Goal: Transaction & Acquisition: Download file/media

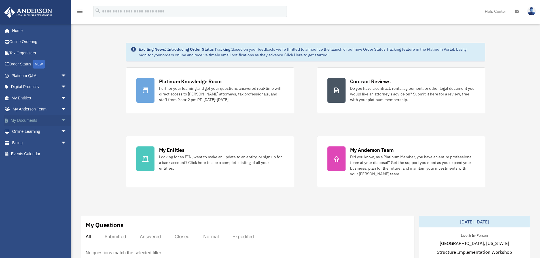
click at [30, 119] on link "My Documents arrow_drop_down" at bounding box center [39, 120] width 71 height 11
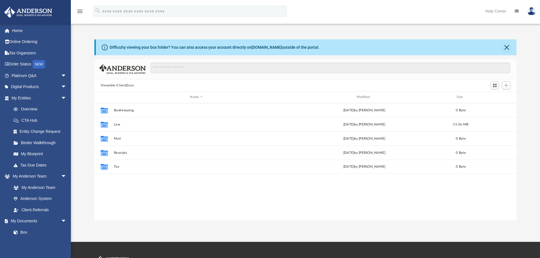
scroll to position [5, 5]
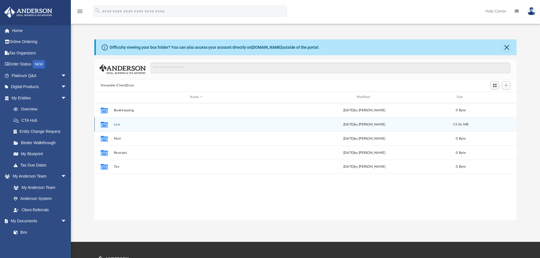
click at [115, 124] on button "Law" at bounding box center [196, 125] width 165 height 4
click at [132, 123] on button "[GEOGRAPHIC_DATA] Co, LLC" at bounding box center [196, 125] width 165 height 4
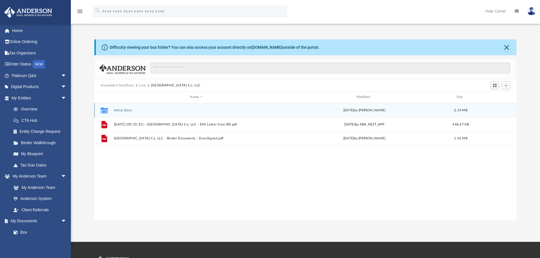
click at [126, 109] on button "Initial Docs" at bounding box center [196, 110] width 165 height 4
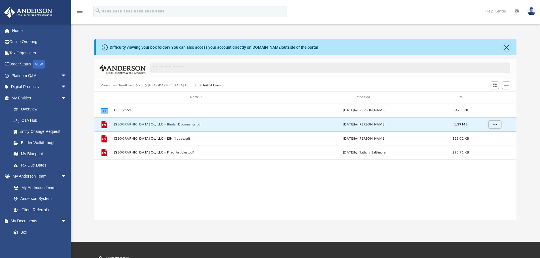
drag, startPoint x: 139, startPoint y: 123, endPoint x: -166, endPoint y: -23, distance: 338.7
click at [0, 0] on html "X Get a chance to win 6 months of Platinum for free just by filling out this su…" at bounding box center [270, 171] width 540 height 343
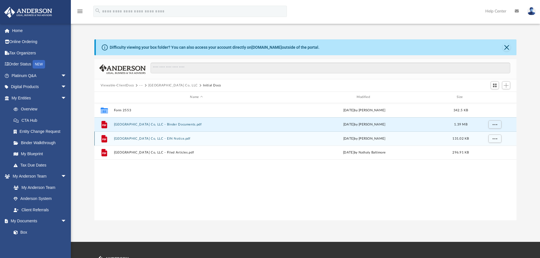
click at [148, 138] on button "[GEOGRAPHIC_DATA] Co, LLC - EIN Notice.pdf" at bounding box center [196, 139] width 165 height 4
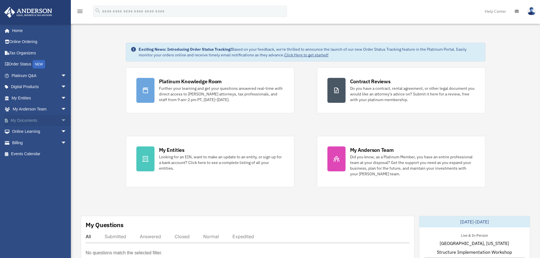
click at [21, 121] on link "My Documents arrow_drop_down" at bounding box center [39, 120] width 71 height 11
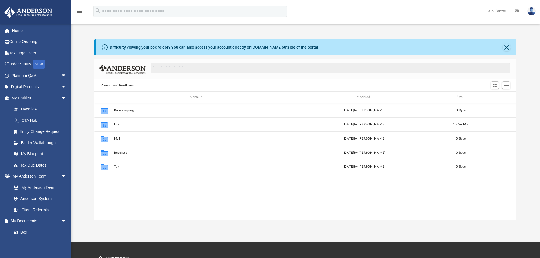
scroll to position [125, 417]
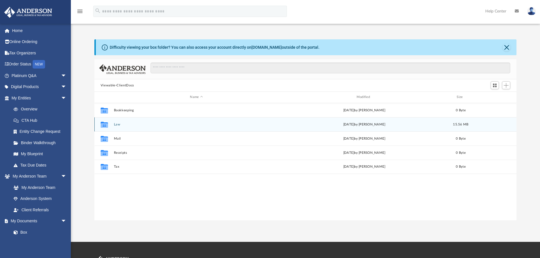
click at [118, 123] on button "Law" at bounding box center [196, 125] width 165 height 4
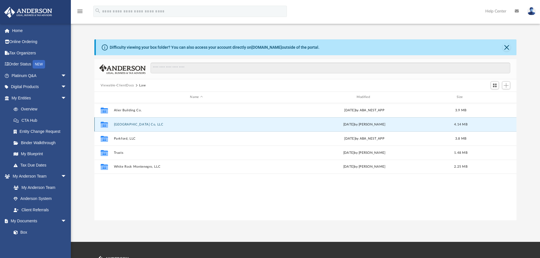
click at [118, 123] on button "[GEOGRAPHIC_DATA] Co, LLC" at bounding box center [196, 125] width 165 height 4
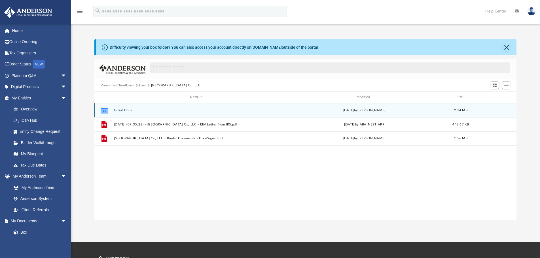
click at [124, 112] on button "Initial Docs" at bounding box center [196, 110] width 165 height 4
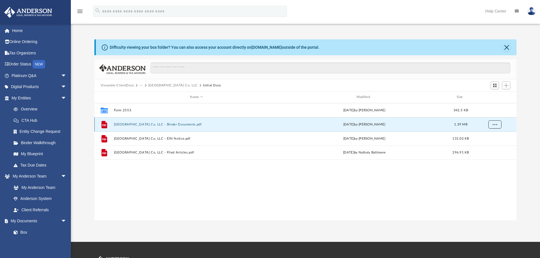
click at [496, 126] on button "More options" at bounding box center [494, 124] width 13 height 8
click at [491, 145] on li "Download" at bounding box center [489, 145] width 16 height 6
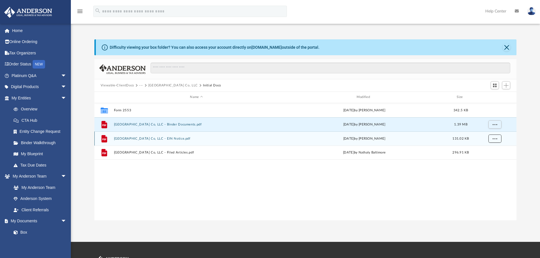
click at [492, 139] on button "More options" at bounding box center [494, 138] width 13 height 8
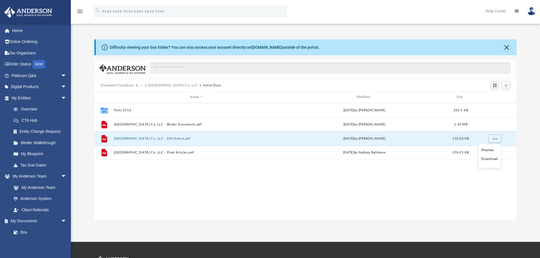
click at [488, 159] on li "Download" at bounding box center [489, 159] width 16 height 6
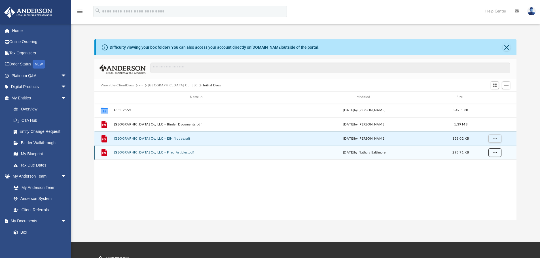
click at [496, 152] on span "More options" at bounding box center [494, 152] width 5 height 3
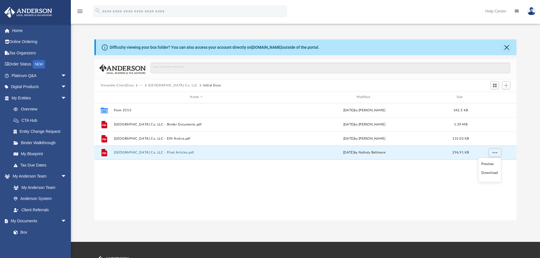
click at [489, 174] on li "Download" at bounding box center [489, 173] width 16 height 6
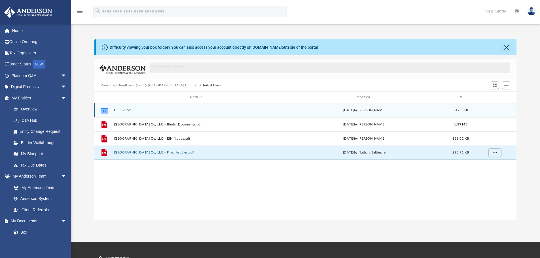
click at [115, 108] on button "Form 2553" at bounding box center [196, 110] width 165 height 4
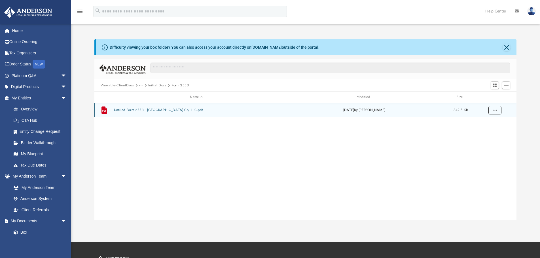
click at [495, 111] on span "More options" at bounding box center [494, 109] width 5 height 3
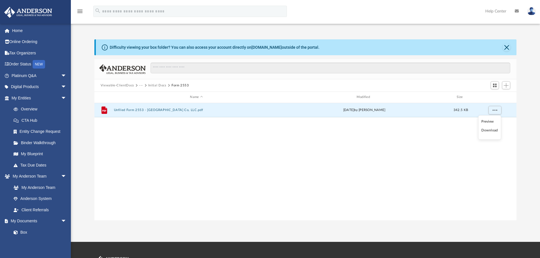
click at [492, 130] on li "Download" at bounding box center [489, 130] width 16 height 6
click at [507, 46] on button "Close" at bounding box center [506, 47] width 8 height 8
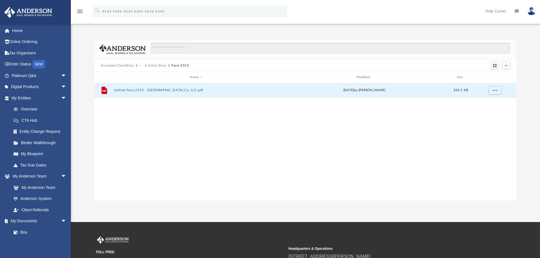
click at [119, 65] on button "Viewable-ClientDocs" at bounding box center [117, 65] width 33 height 5
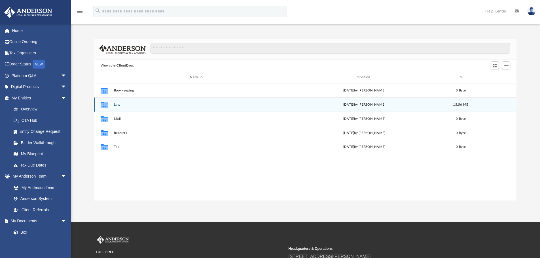
click at [116, 105] on button "Law" at bounding box center [196, 105] width 165 height 4
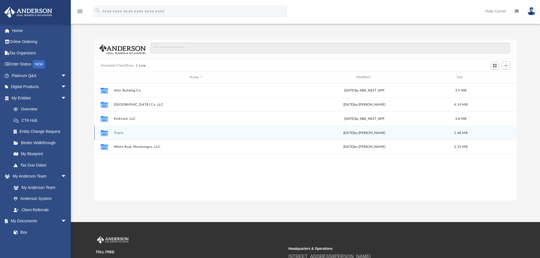
click at [120, 133] on button "Trusts" at bounding box center [196, 133] width 165 height 4
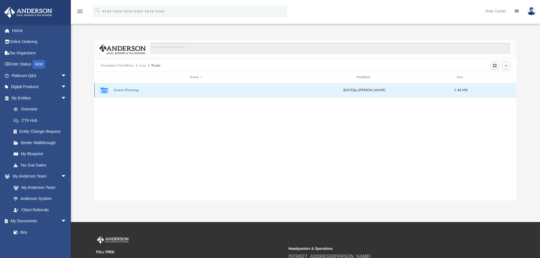
click at [129, 89] on button "Estate Planning" at bounding box center [196, 90] width 165 height 4
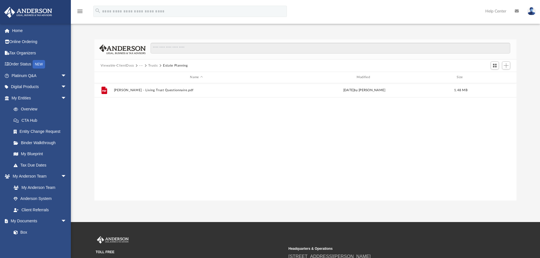
click at [119, 65] on button "Viewable-ClientDocs" at bounding box center [117, 65] width 33 height 5
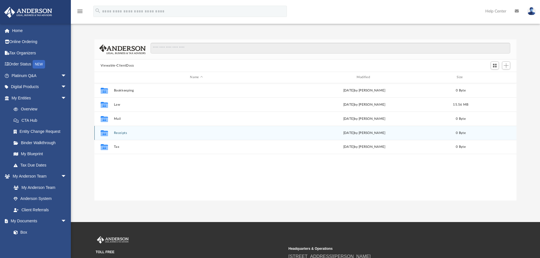
click at [121, 132] on button "Receipts" at bounding box center [196, 133] width 165 height 4
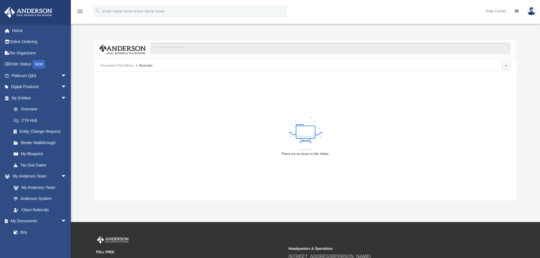
click at [121, 66] on button "Viewable-ClientDocs" at bounding box center [117, 65] width 33 height 5
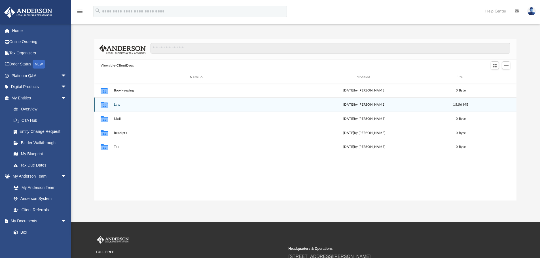
click at [114, 103] on button "Law" at bounding box center [196, 105] width 165 height 4
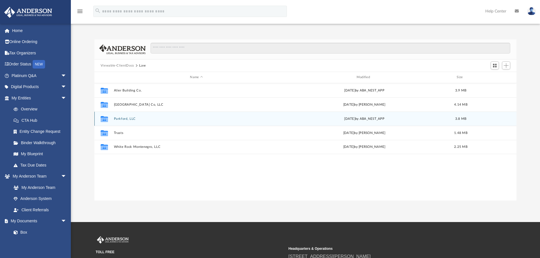
click at [118, 117] on button "Parkford, LLC" at bounding box center [196, 119] width 165 height 4
